Goal: Share content: Share content

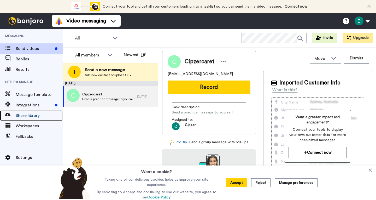
click at [29, 118] on span "Share library" at bounding box center [39, 115] width 47 height 6
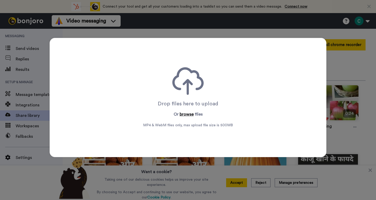
click at [182, 113] on button "browse" at bounding box center [187, 114] width 14 height 6
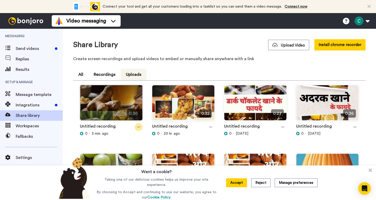
click at [138, 126] on icon at bounding box center [138, 127] width 3 height 4
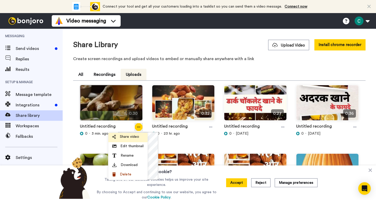
click at [134, 135] on span "Share video" at bounding box center [129, 136] width 19 height 5
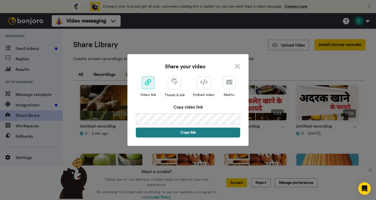
click at [204, 129] on button "Copy link" at bounding box center [188, 132] width 104 height 10
